Goal: Task Accomplishment & Management: Use online tool/utility

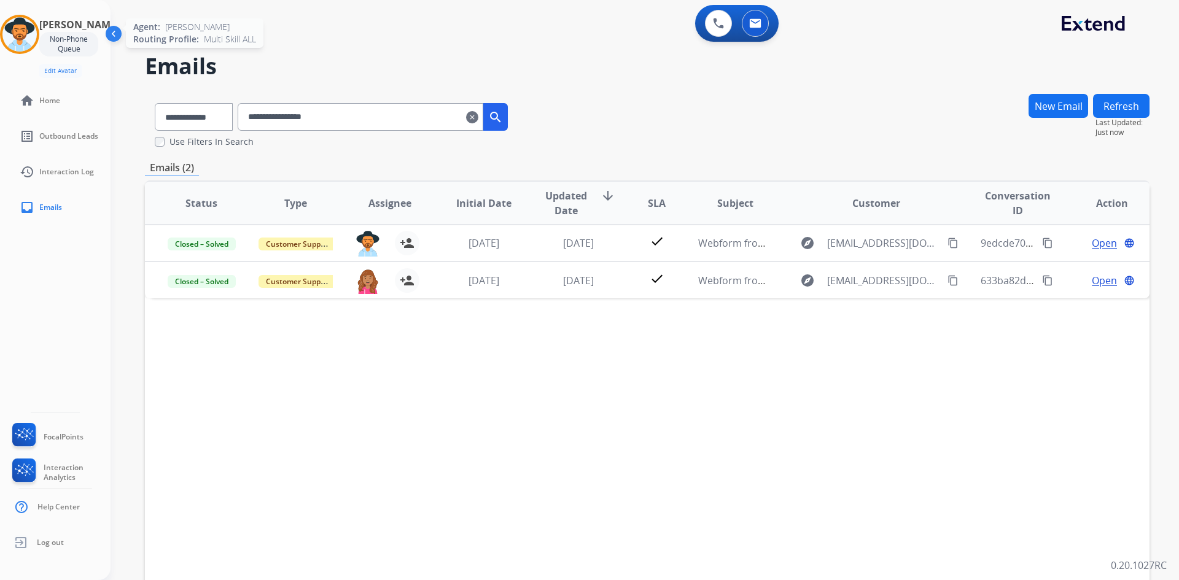
click at [34, 33] on img at bounding box center [19, 34] width 34 height 34
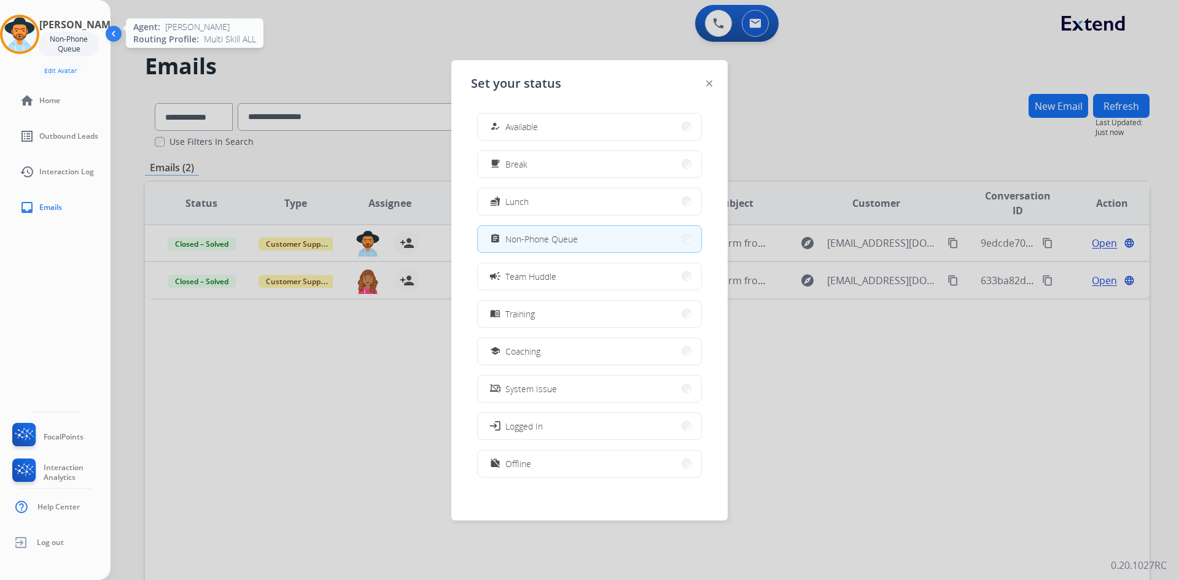
click at [34, 33] on img at bounding box center [19, 34] width 34 height 34
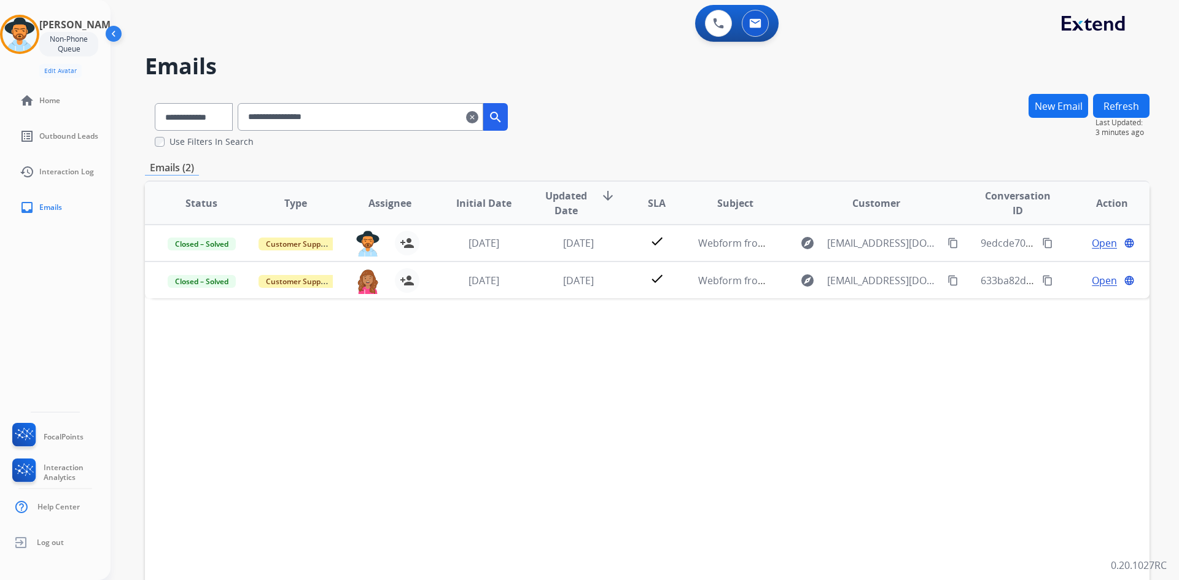
click at [478, 115] on mat-icon "clear" at bounding box center [472, 117] width 12 height 15
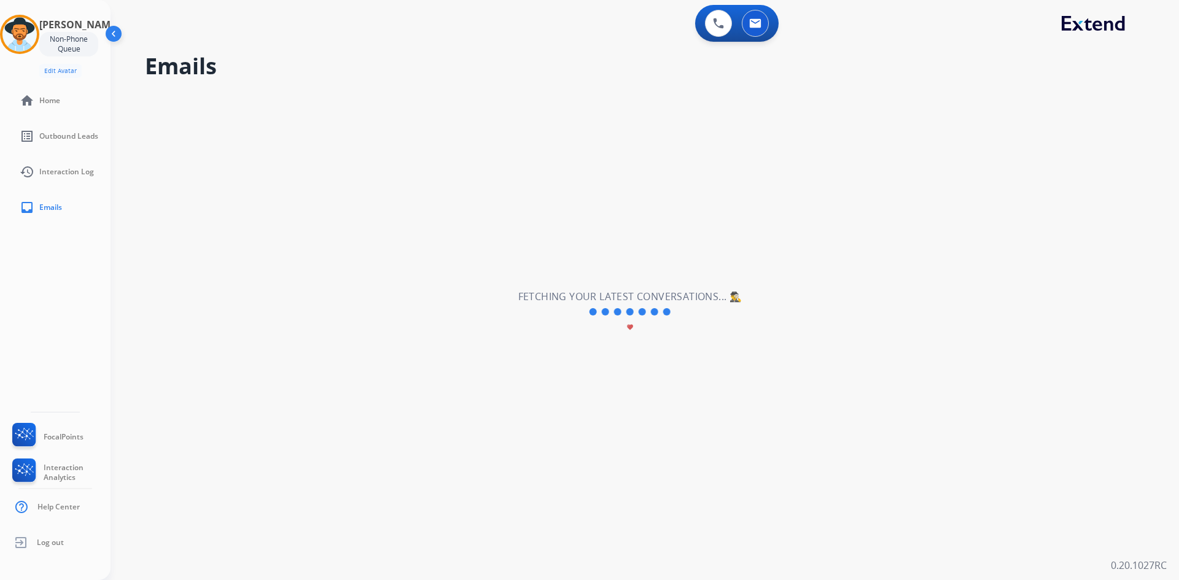
select select "**********"
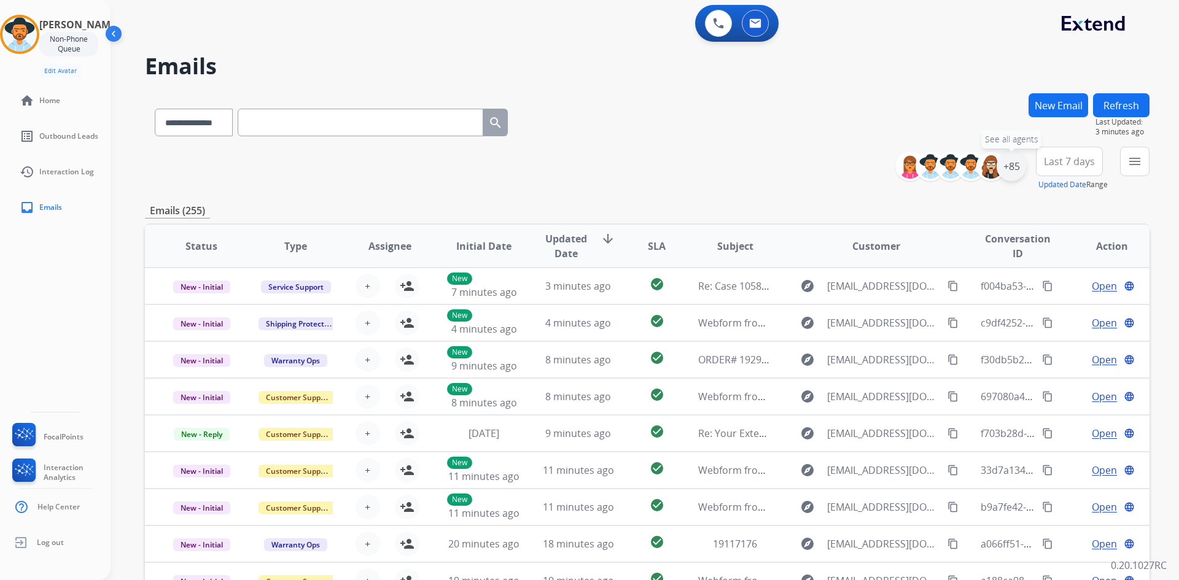
click at [1015, 174] on div "+85" at bounding box center [1011, 166] width 29 height 29
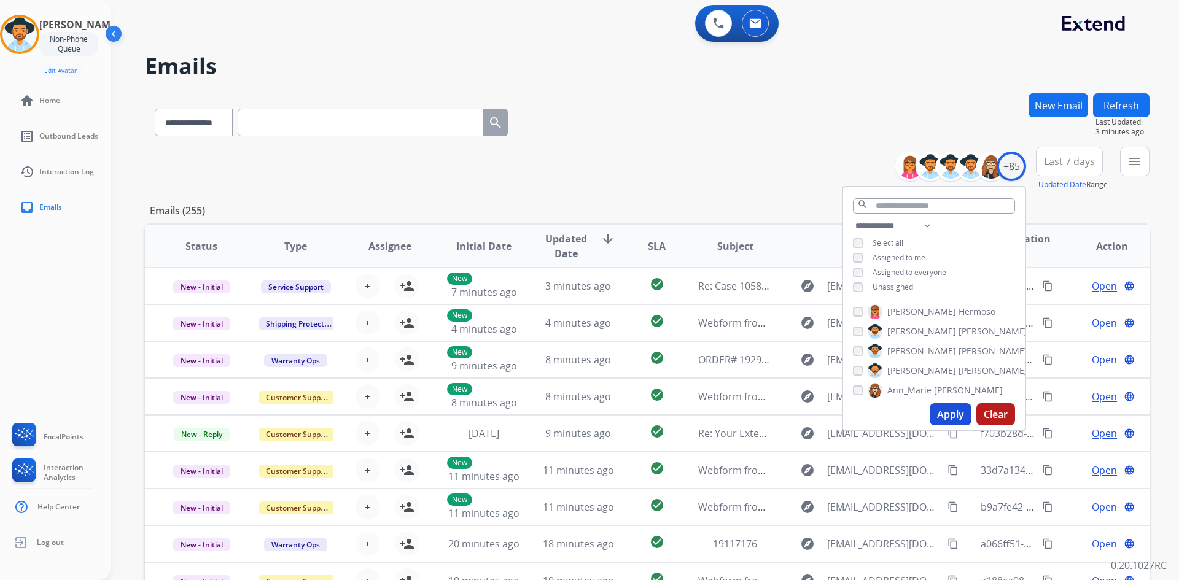
click at [879, 283] on span "Unassigned" at bounding box center [893, 287] width 41 height 10
click at [936, 422] on button "Apply" at bounding box center [951, 415] width 42 height 22
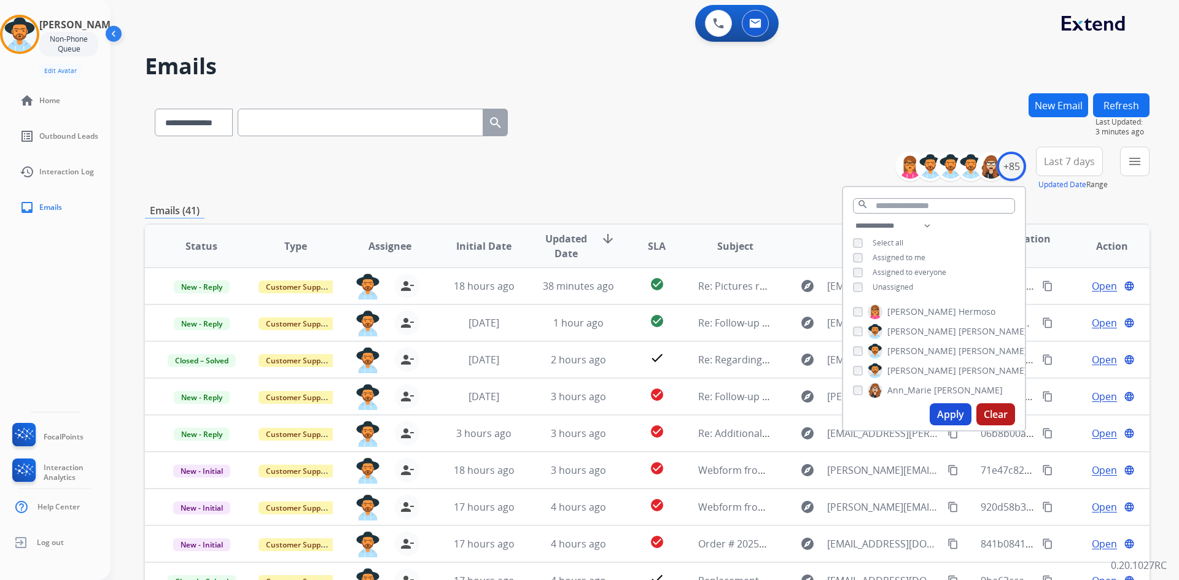
click at [732, 144] on div "**********" at bounding box center [647, 119] width 1005 height 53
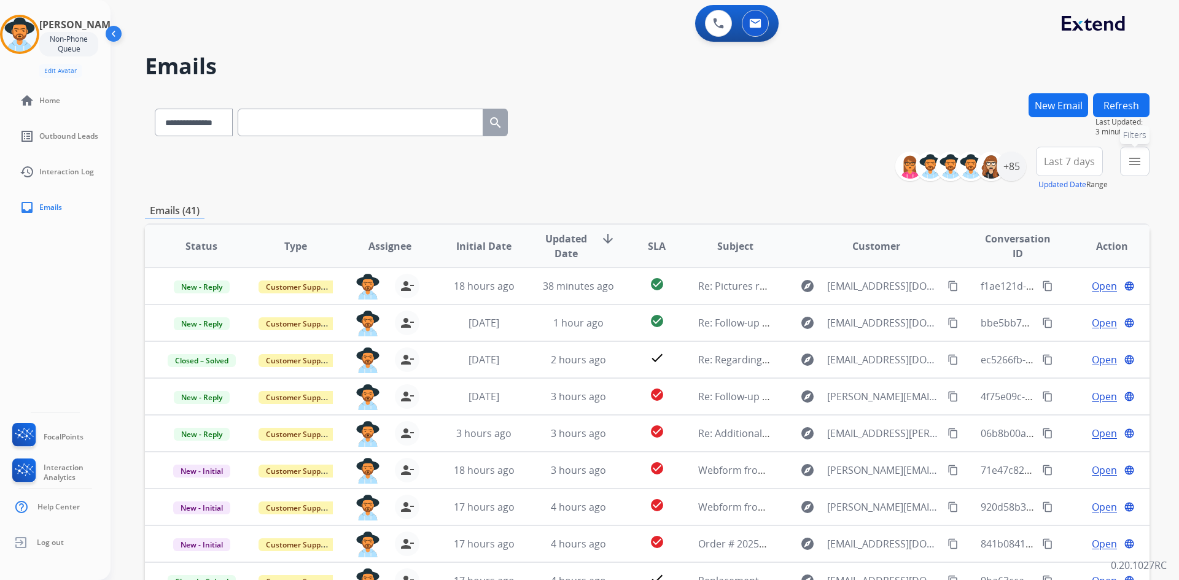
click at [1140, 158] on mat-icon "menu" at bounding box center [1135, 161] width 15 height 15
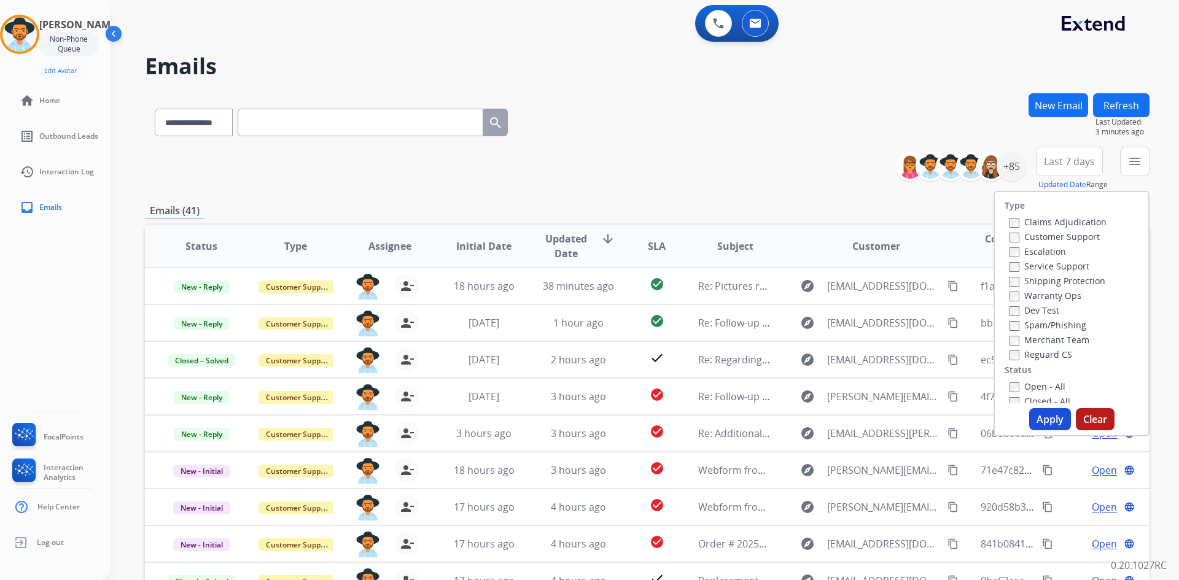
click at [1041, 387] on label "Open - All" at bounding box center [1038, 387] width 56 height 12
click at [1041, 417] on button "Apply" at bounding box center [1050, 419] width 42 height 22
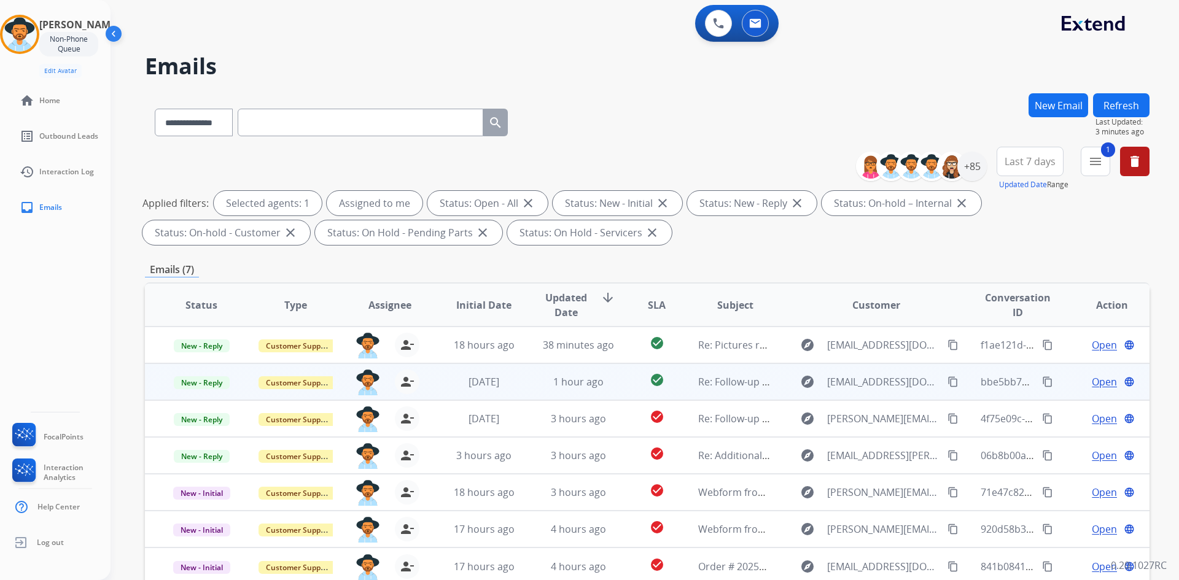
scroll to position [177, 0]
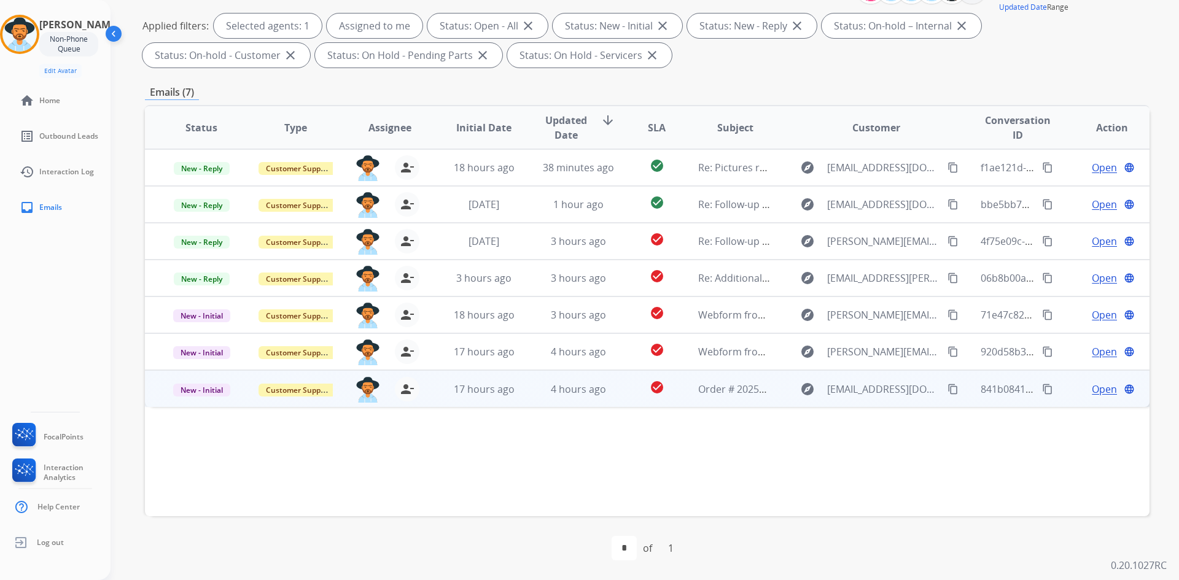
click at [1099, 392] on span "Open" at bounding box center [1104, 389] width 25 height 15
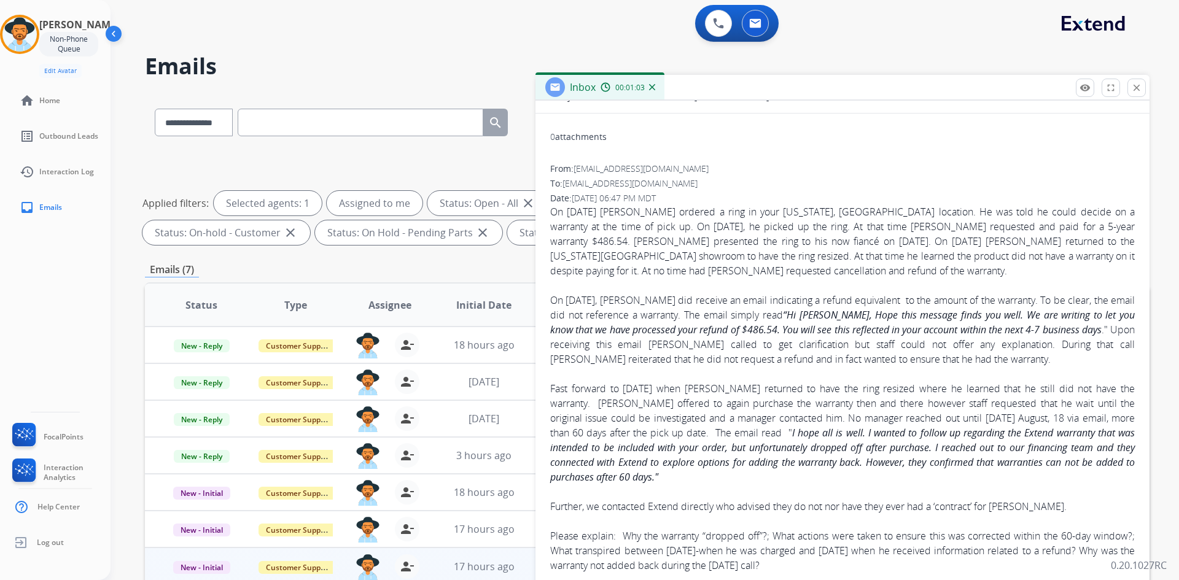
scroll to position [0, 0]
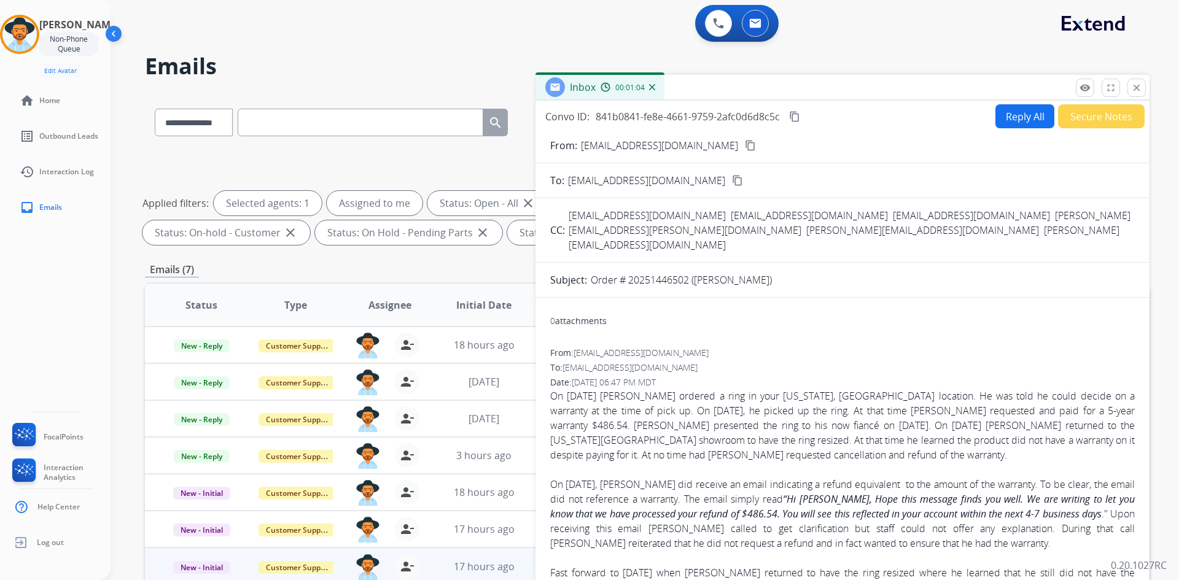
click at [798, 117] on mat-icon "content_copy" at bounding box center [794, 116] width 11 height 11
drag, startPoint x: 707, startPoint y: 146, endPoint x: 690, endPoint y: 147, distance: 17.3
click at [745, 146] on mat-icon "content_copy" at bounding box center [750, 145] width 11 height 11
drag, startPoint x: 569, startPoint y: 216, endPoint x: 664, endPoint y: 217, distance: 94.6
click at [664, 217] on span "[EMAIL_ADDRESS][DOMAIN_NAME]" at bounding box center [647, 216] width 157 height 14
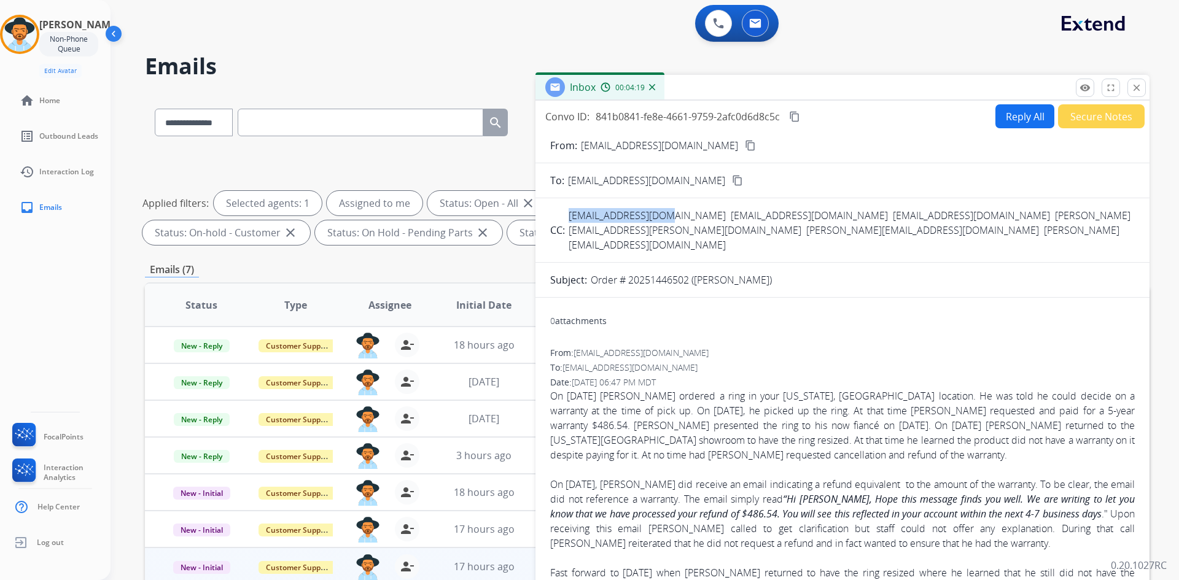
copy span "[EMAIL_ADDRESS][DOMAIN_NAME]"
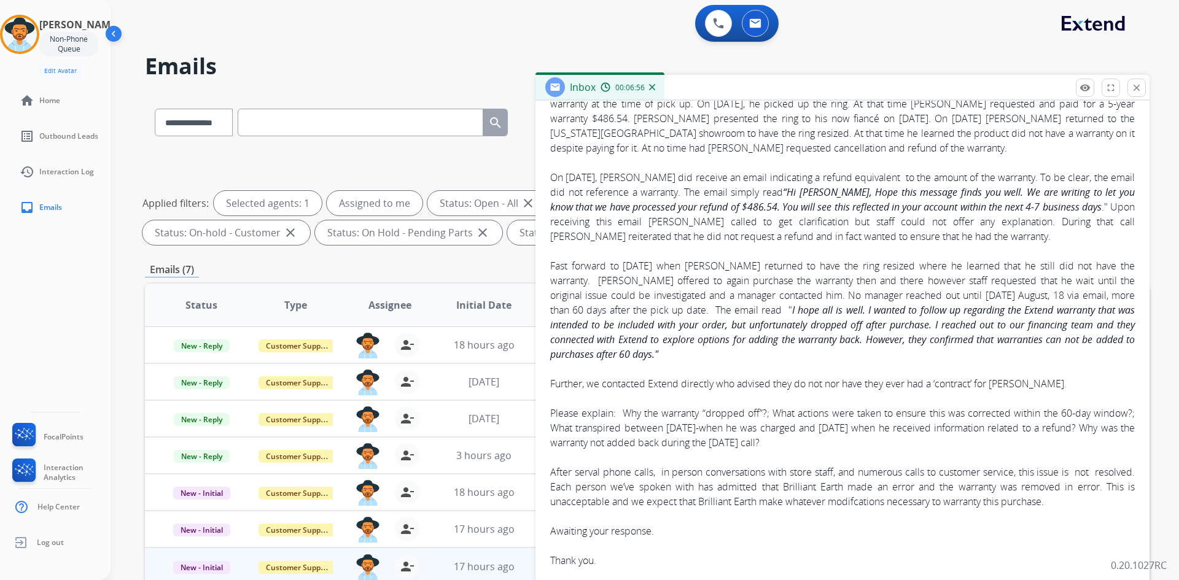
scroll to position [332, 0]
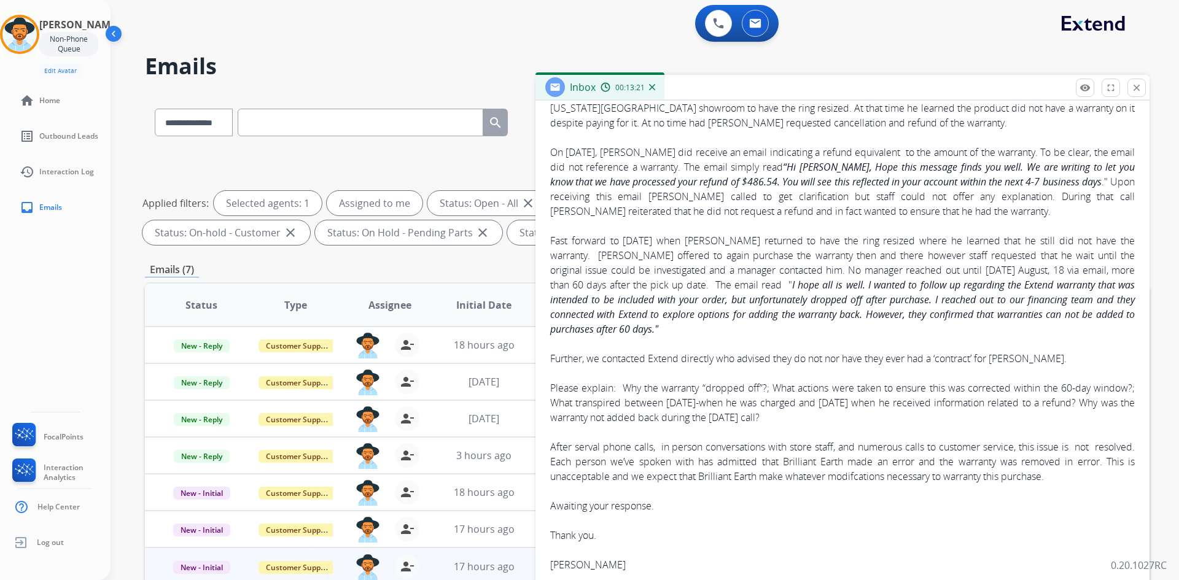
click at [1133, 87] on mat-icon "close" at bounding box center [1136, 87] width 11 height 11
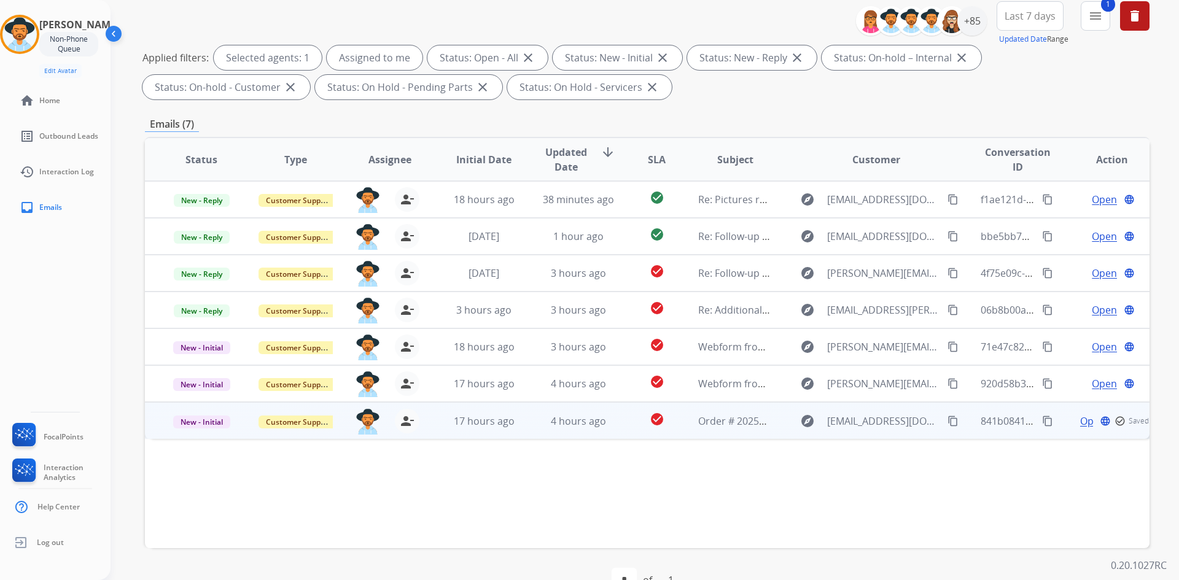
scroll to position [177, 0]
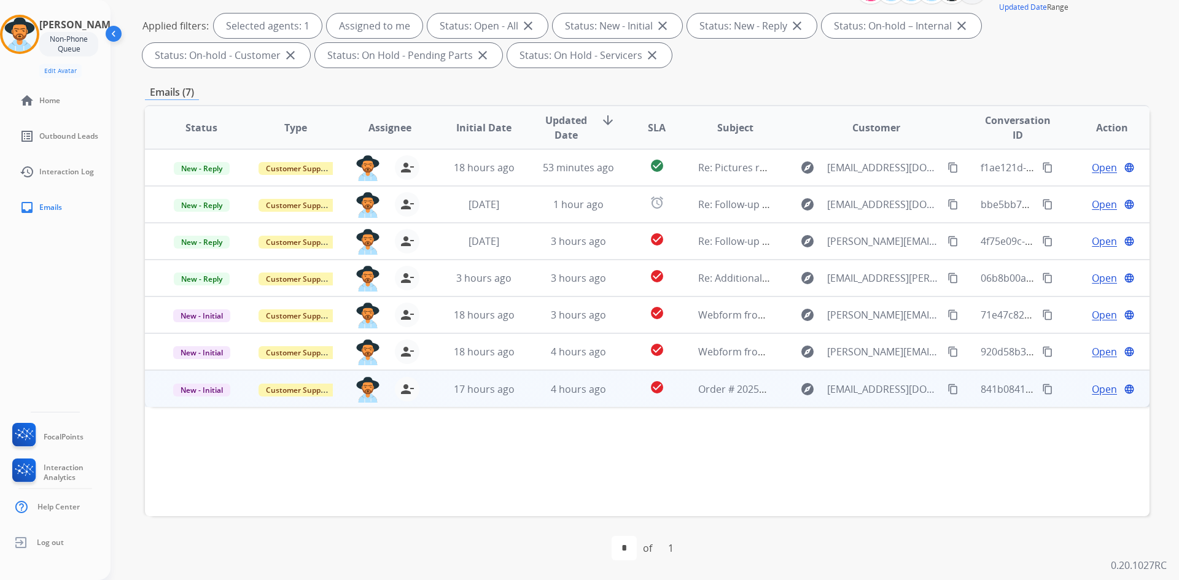
click at [948, 388] on mat-icon "content_copy" at bounding box center [953, 389] width 11 height 11
drag, startPoint x: 1040, startPoint y: 391, endPoint x: 1021, endPoint y: 396, distance: 19.5
click at [1042, 391] on mat-icon "content_copy" at bounding box center [1047, 389] width 11 height 11
drag, startPoint x: 711, startPoint y: 388, endPoint x: 701, endPoint y: 389, distance: 9.9
click at [701, 389] on span "Order # 20251446502 ([PERSON_NAME])" at bounding box center [790, 390] width 184 height 14
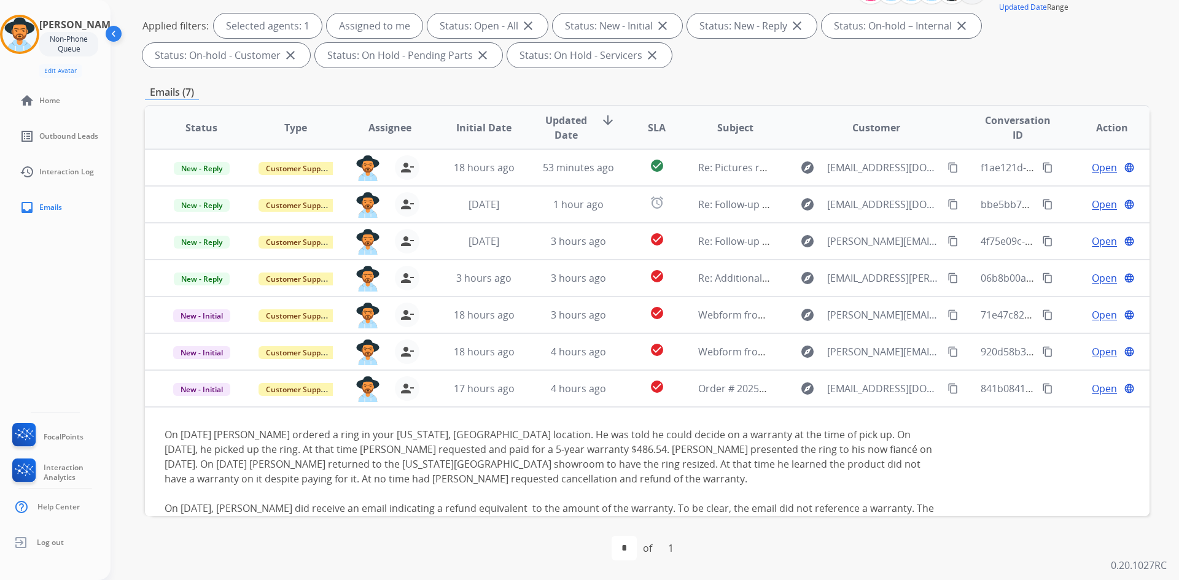
scroll to position [0, 0]
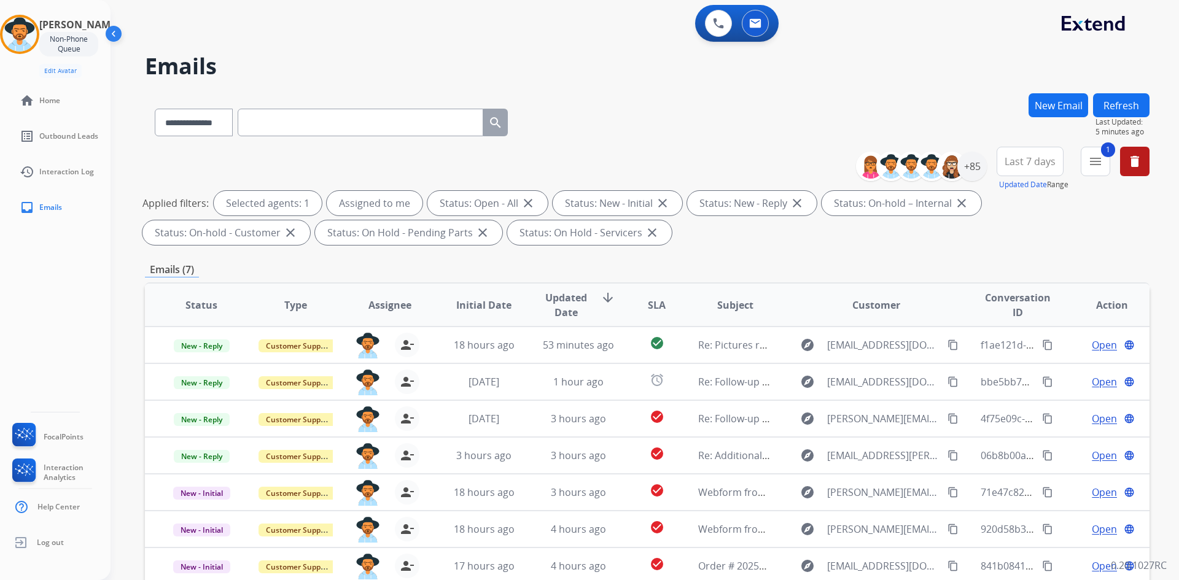
drag, startPoint x: 1117, startPoint y: 100, endPoint x: 1095, endPoint y: 102, distance: 21.6
click at [1117, 100] on button "Refresh" at bounding box center [1121, 105] width 57 height 24
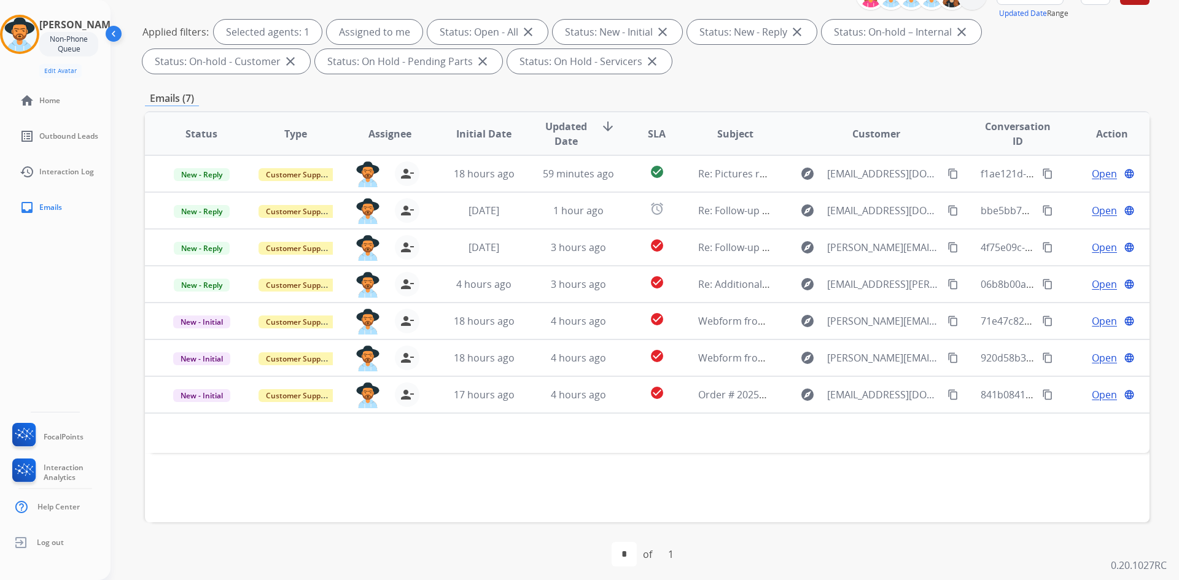
scroll to position [177, 0]
